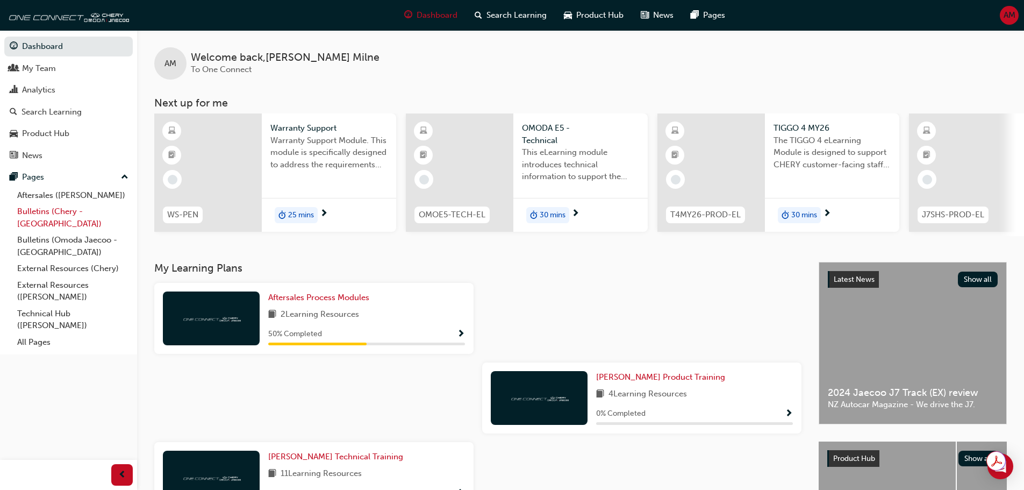
click at [47, 210] on link "Bulletins (Chery - [GEOGRAPHIC_DATA])" at bounding box center [73, 217] width 120 height 28
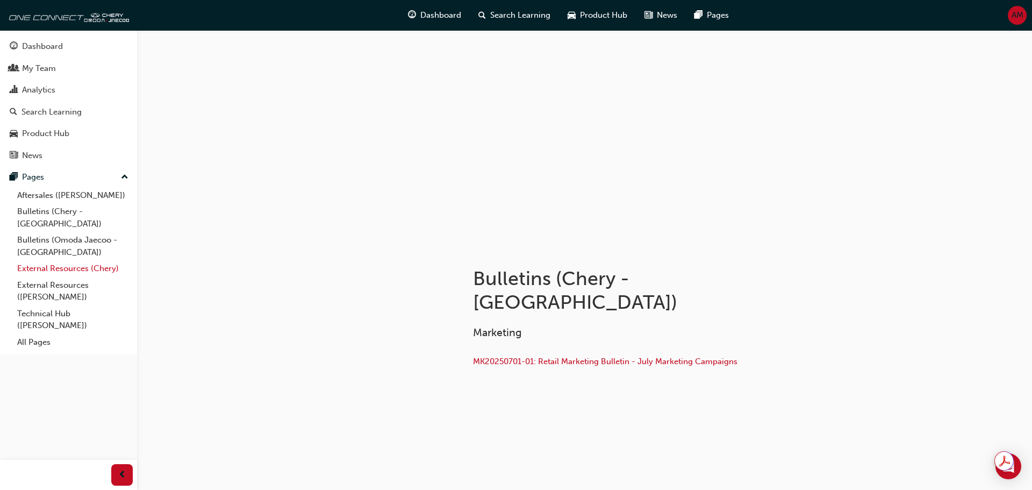
click at [53, 260] on link "External Resources (Chery)" at bounding box center [73, 268] width 120 height 17
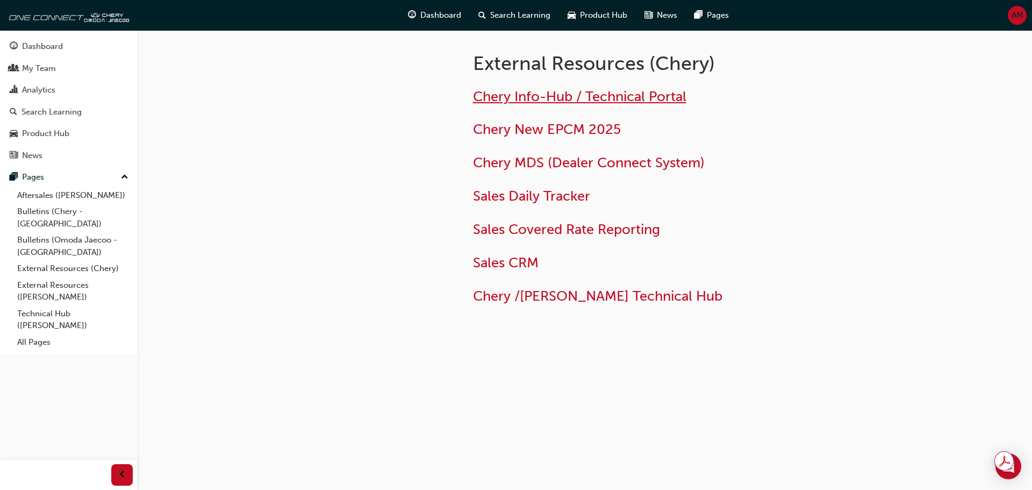
click at [576, 94] on span "Chery Info-Hub / Technical Portal" at bounding box center [579, 96] width 213 height 17
